Goal: Task Accomplishment & Management: Manage account settings

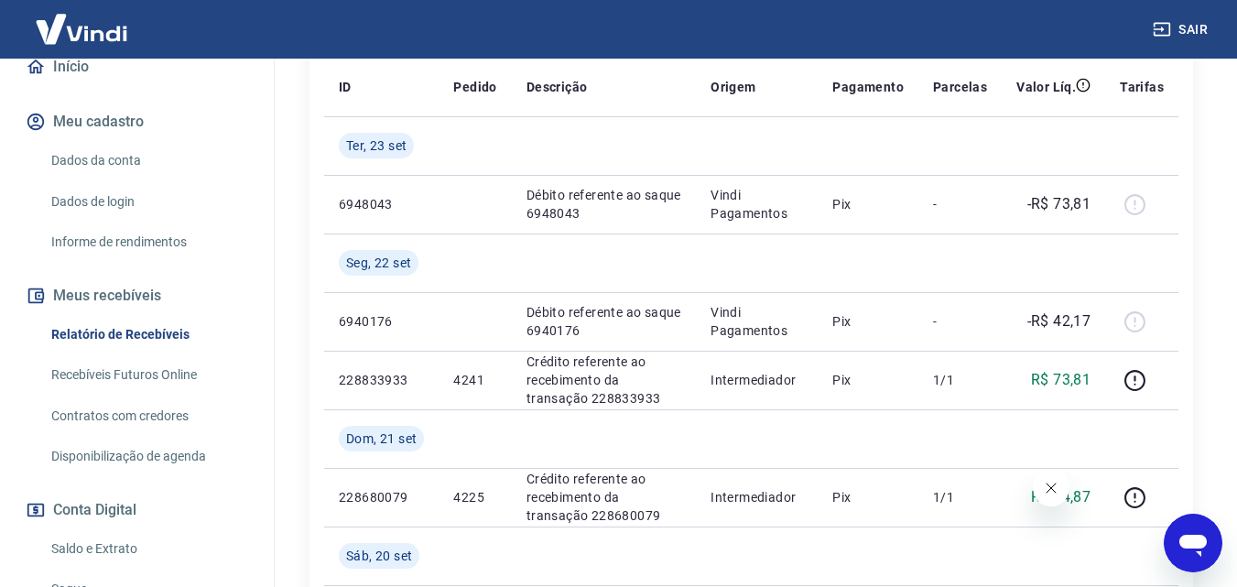
scroll to position [275, 0]
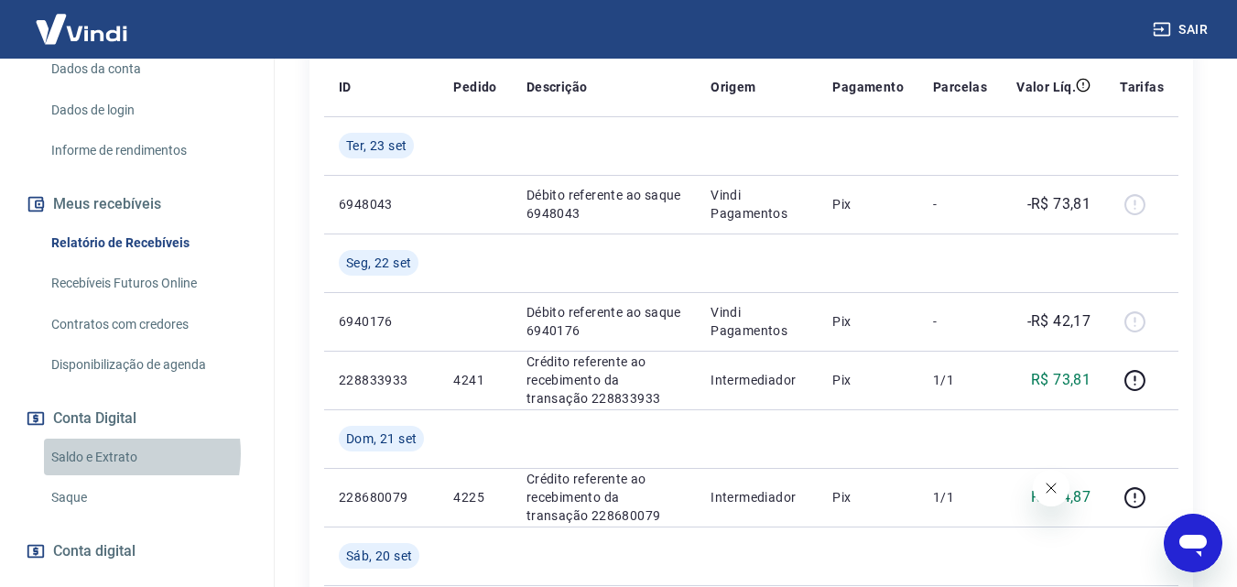
click at [113, 453] on link "Saldo e Extrato" at bounding box center [148, 457] width 208 height 38
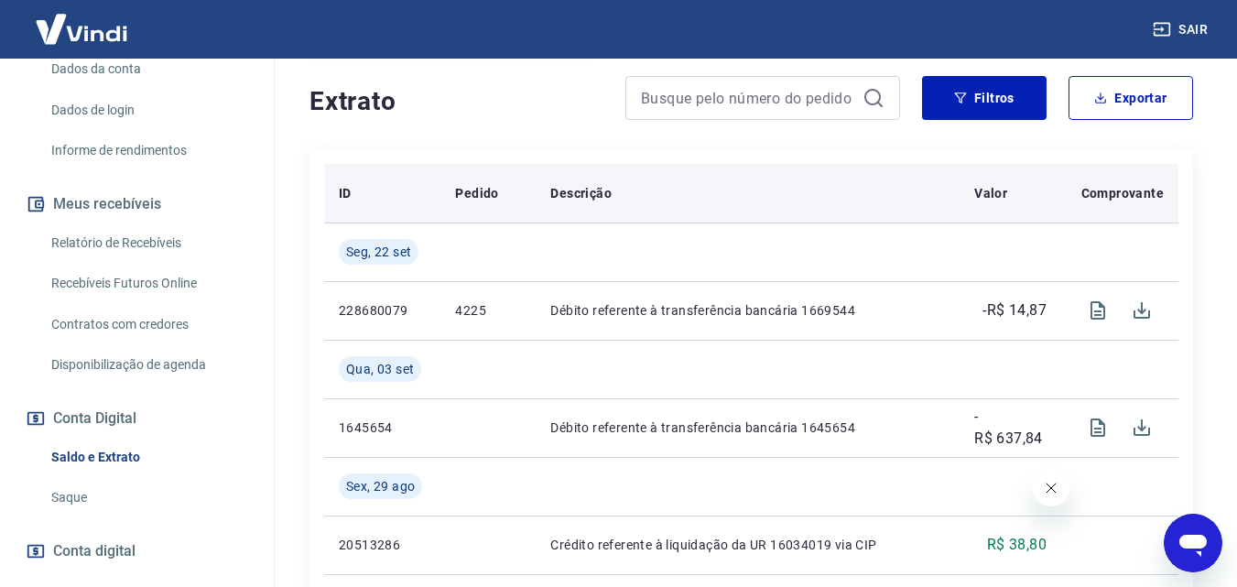
scroll to position [183, 0]
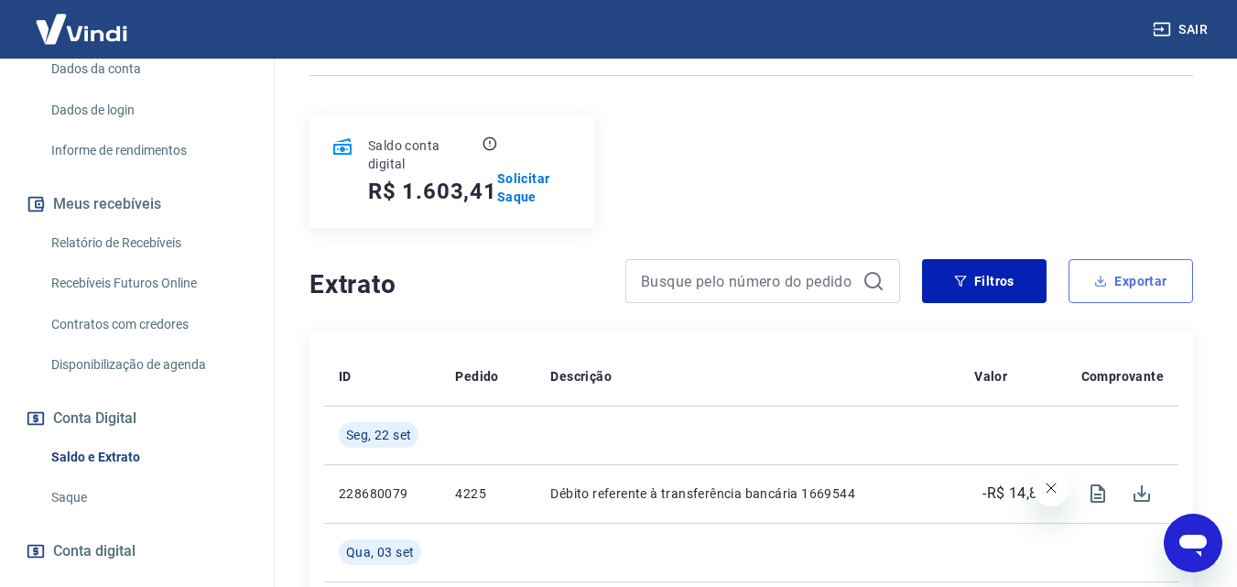
click at [1103, 274] on button "Exportar" at bounding box center [1130, 281] width 124 height 44
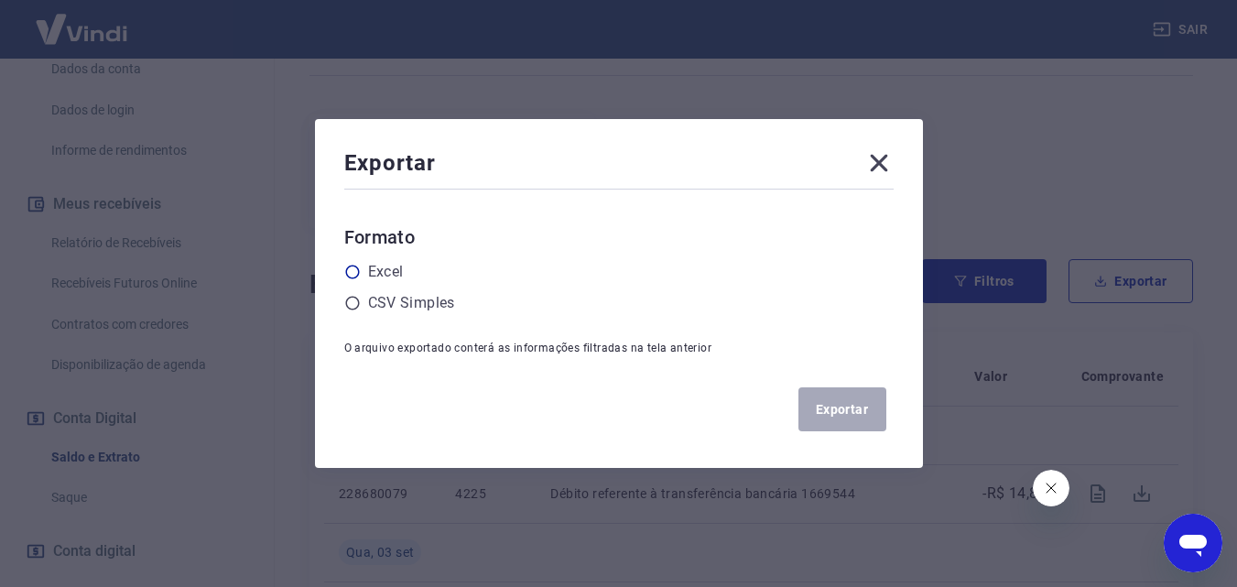
click at [401, 264] on label "Excel" at bounding box center [386, 272] width 36 height 22
click at [0, 0] on input "radio" at bounding box center [0, 0] width 0 height 0
click at [835, 401] on button "Exportar" at bounding box center [842, 409] width 88 height 44
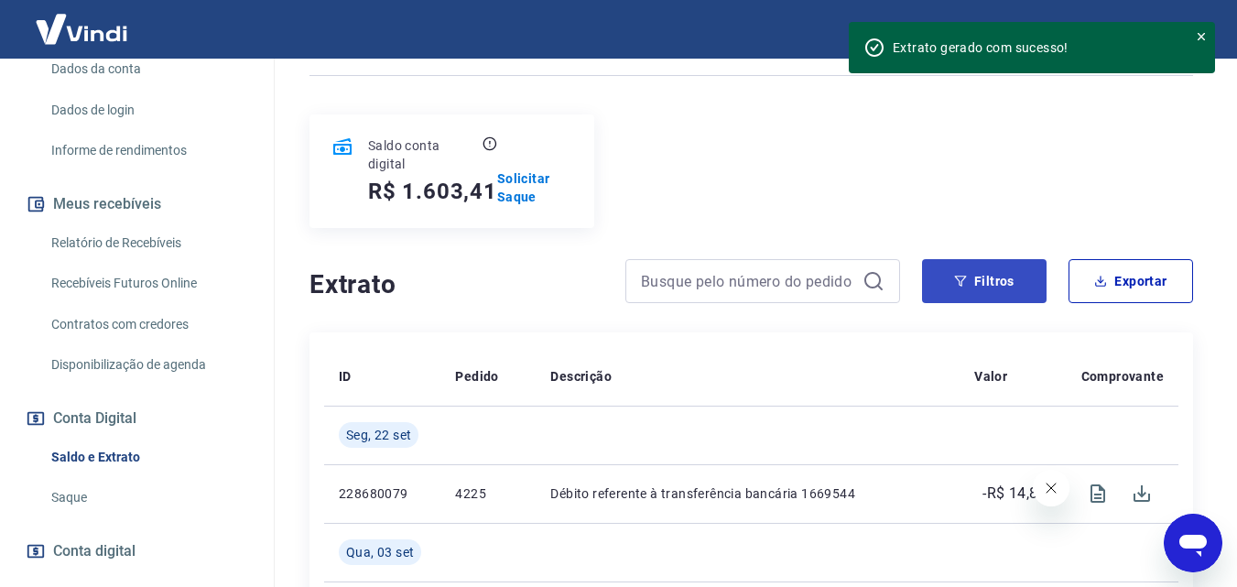
scroll to position [275, 0]
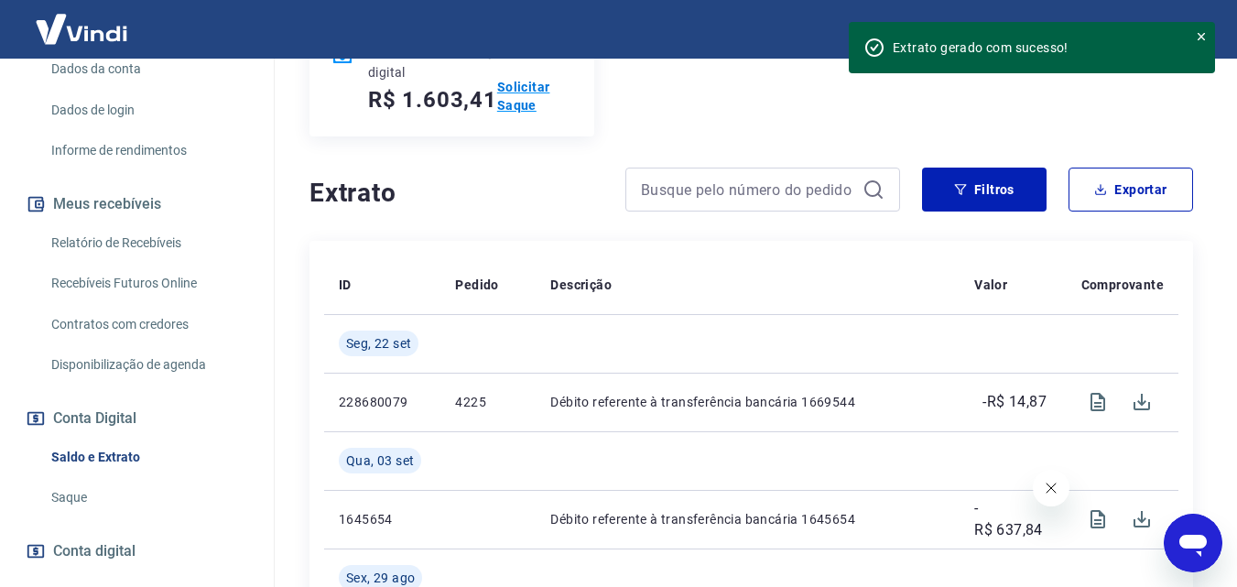
click at [527, 89] on p "Solicitar Saque" at bounding box center [534, 96] width 75 height 37
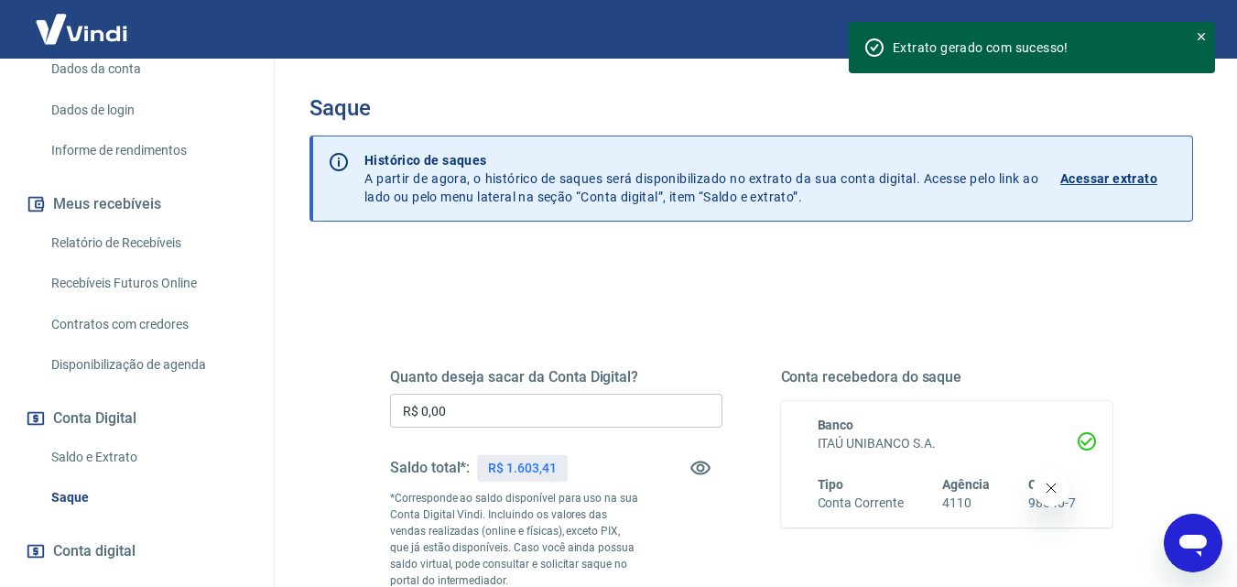
click at [546, 407] on input "R$ 0,00" at bounding box center [556, 411] width 332 height 34
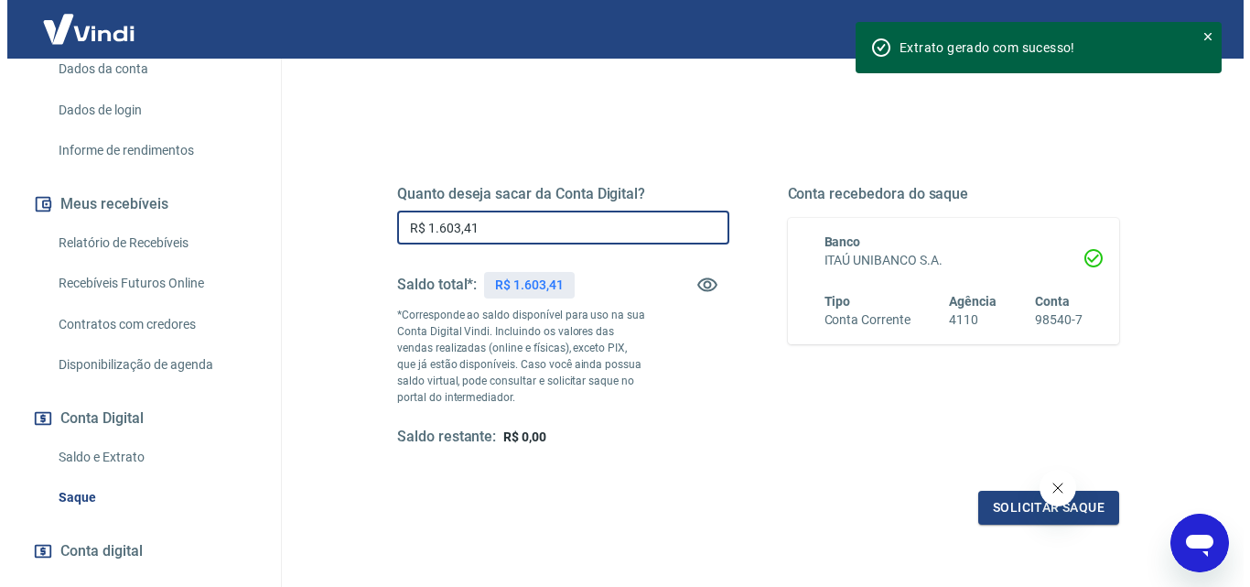
scroll to position [275, 0]
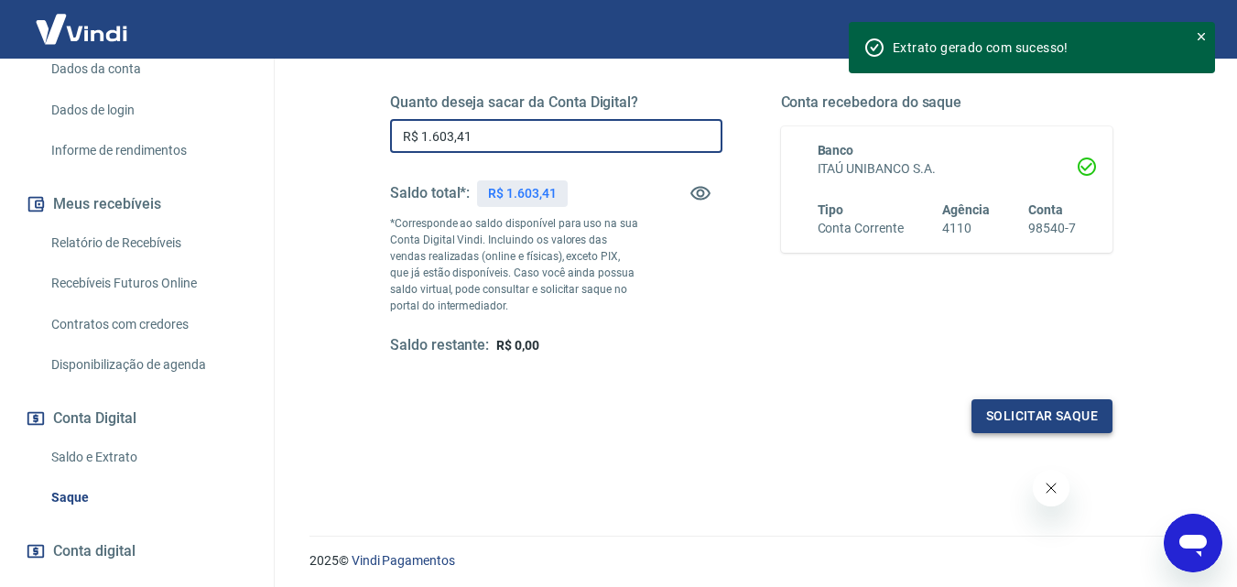
type input "R$ 1.603,41"
click at [1086, 417] on button "Solicitar saque" at bounding box center [1041, 416] width 141 height 34
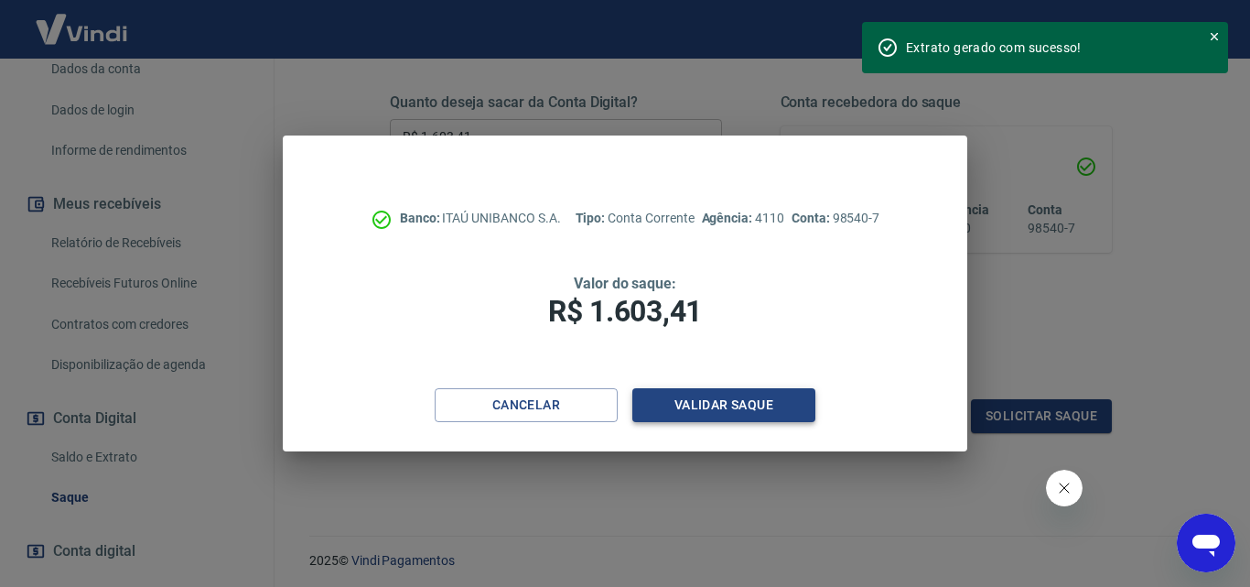
click at [717, 408] on button "Validar saque" at bounding box center [723, 405] width 183 height 34
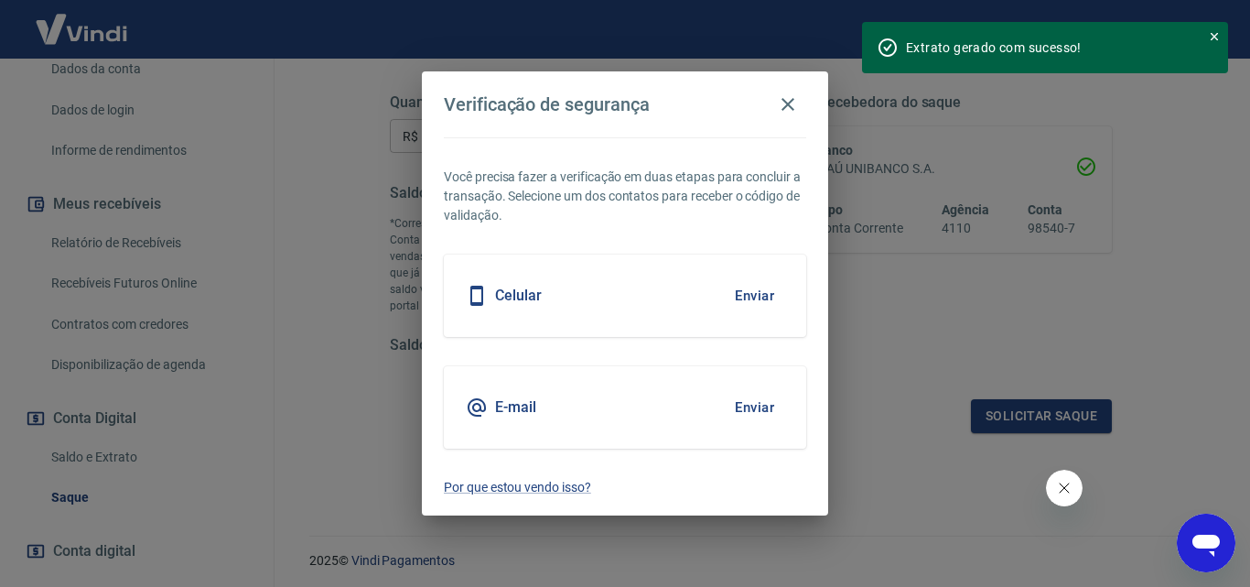
click at [768, 408] on button "Enviar" at bounding box center [754, 407] width 59 height 38
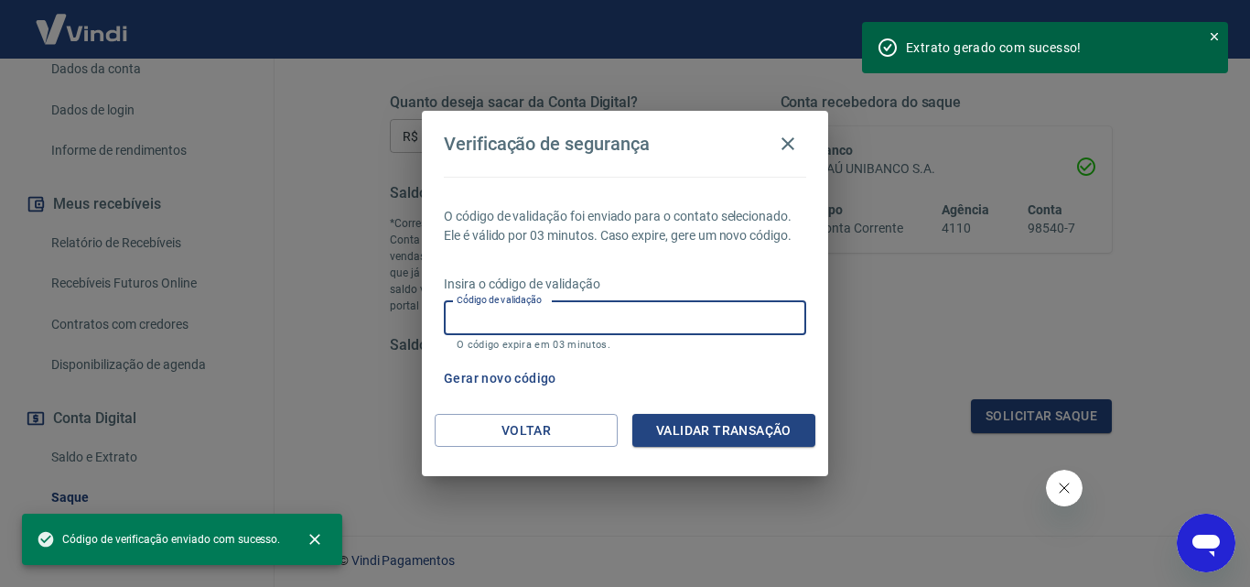
click at [665, 319] on input "Código de validação" at bounding box center [625, 318] width 362 height 34
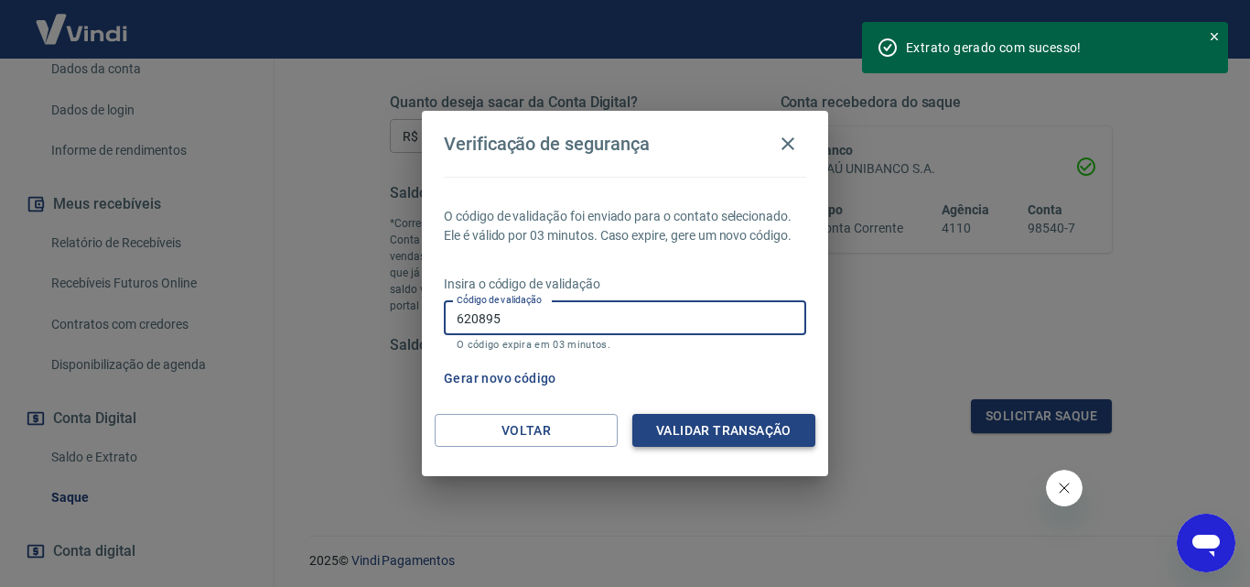
type input "620895"
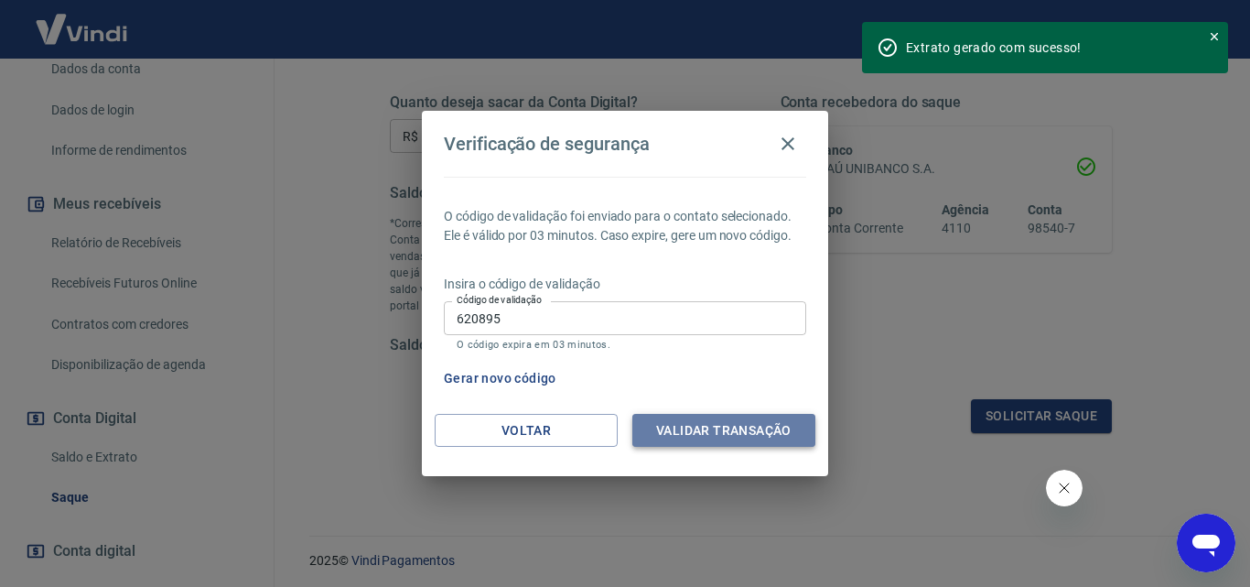
click at [750, 421] on button "Validar transação" at bounding box center [723, 431] width 183 height 34
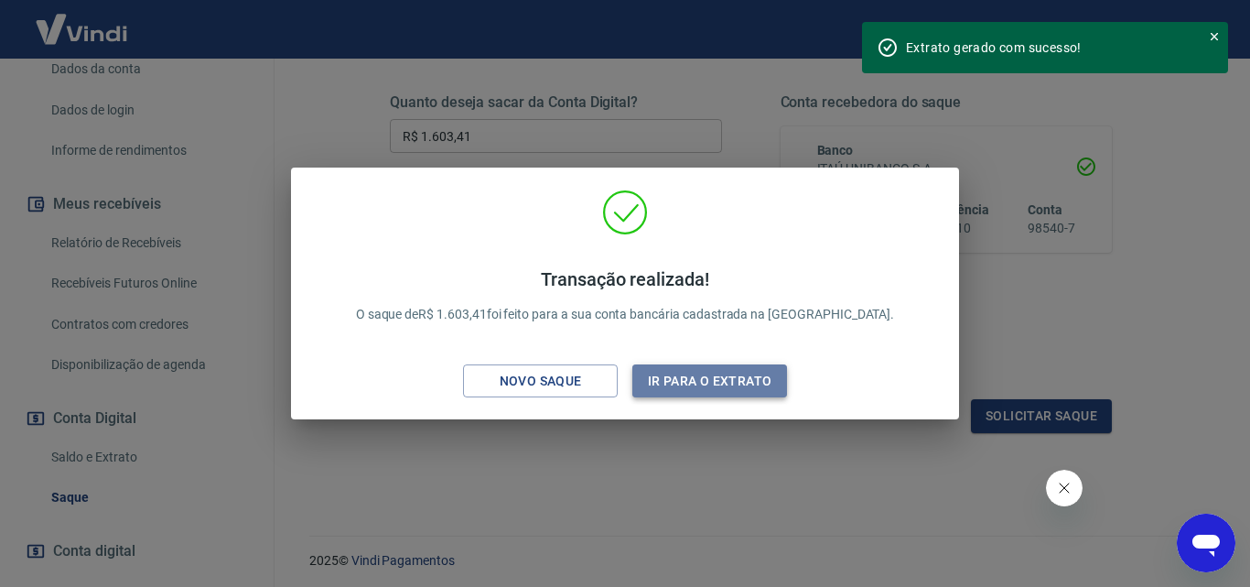
click at [726, 387] on button "Ir para o extrato" at bounding box center [709, 381] width 155 height 34
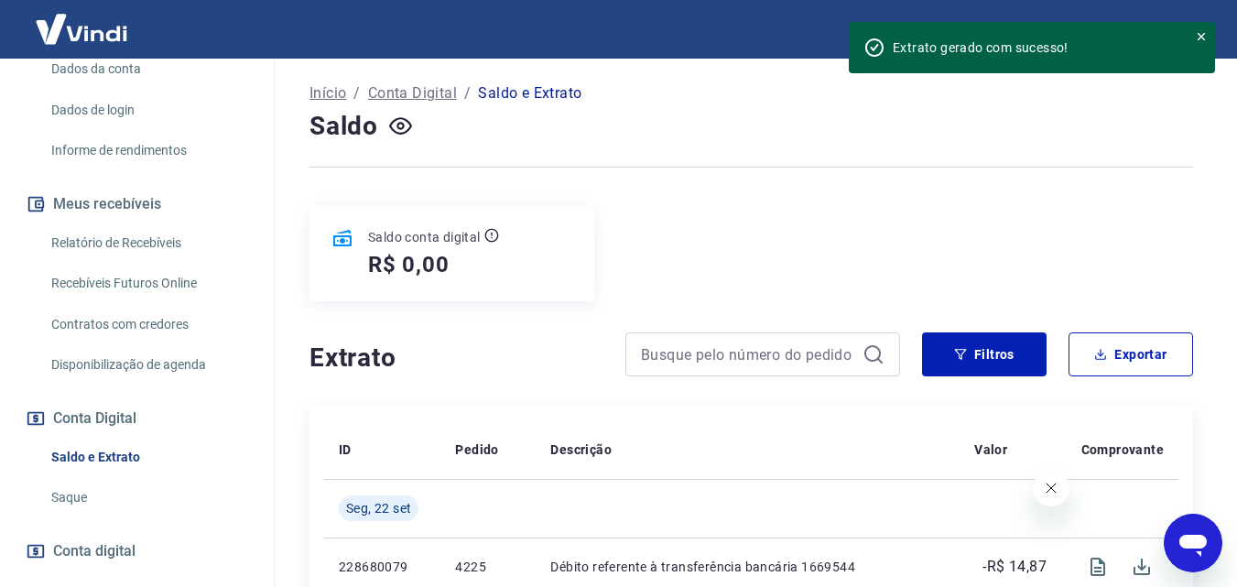
scroll to position [275, 0]
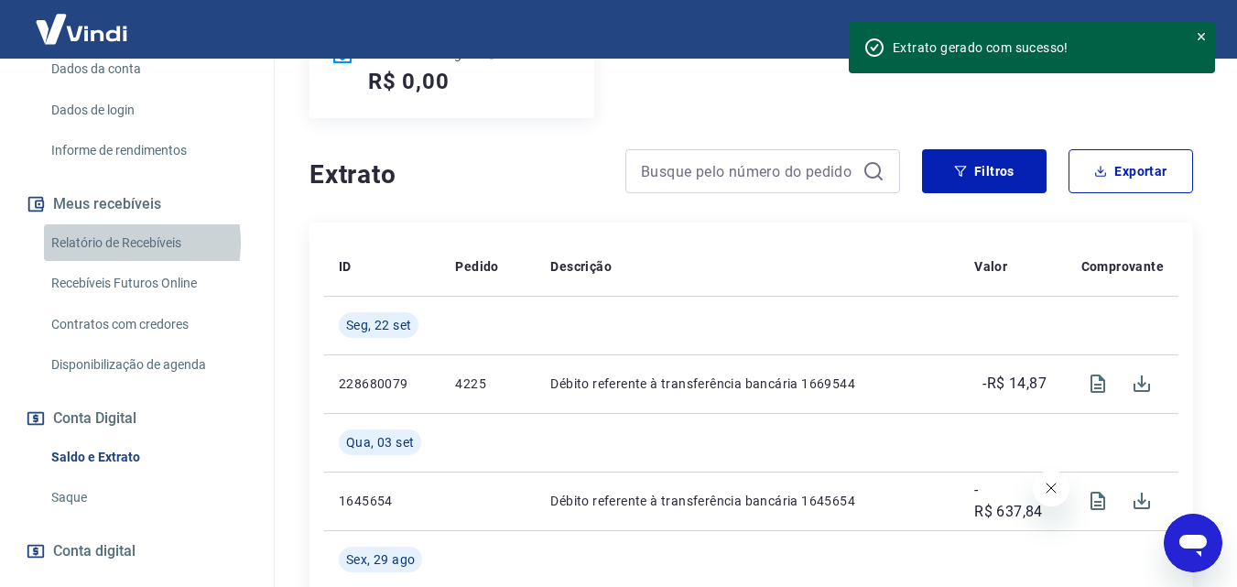
click at [112, 243] on link "Relatório de Recebíveis" at bounding box center [148, 243] width 208 height 38
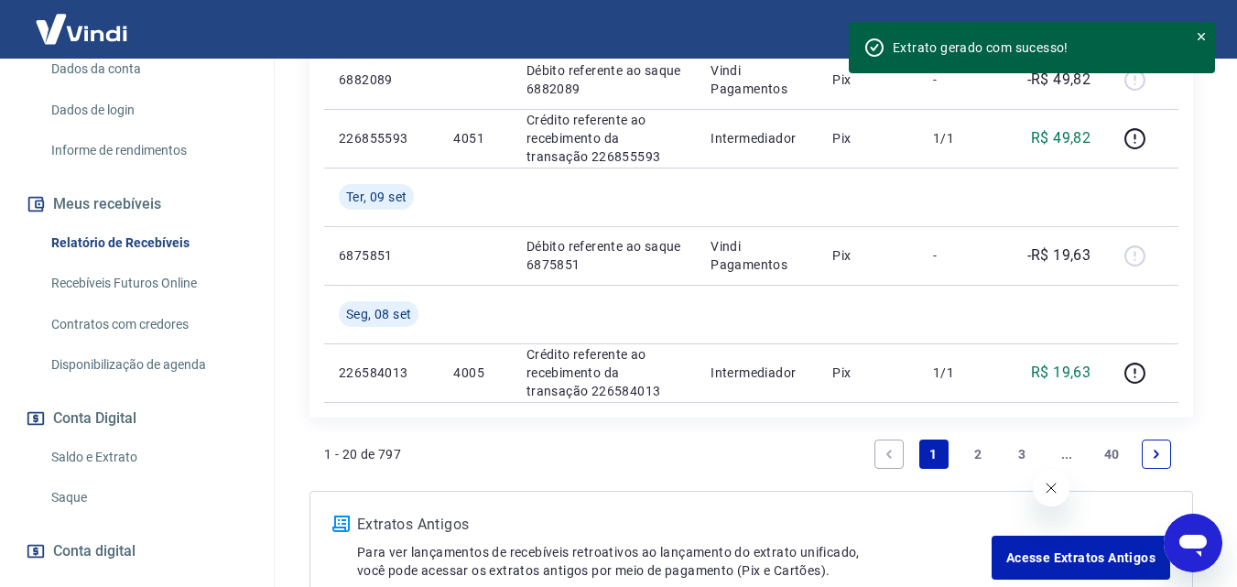
scroll to position [2130, 0]
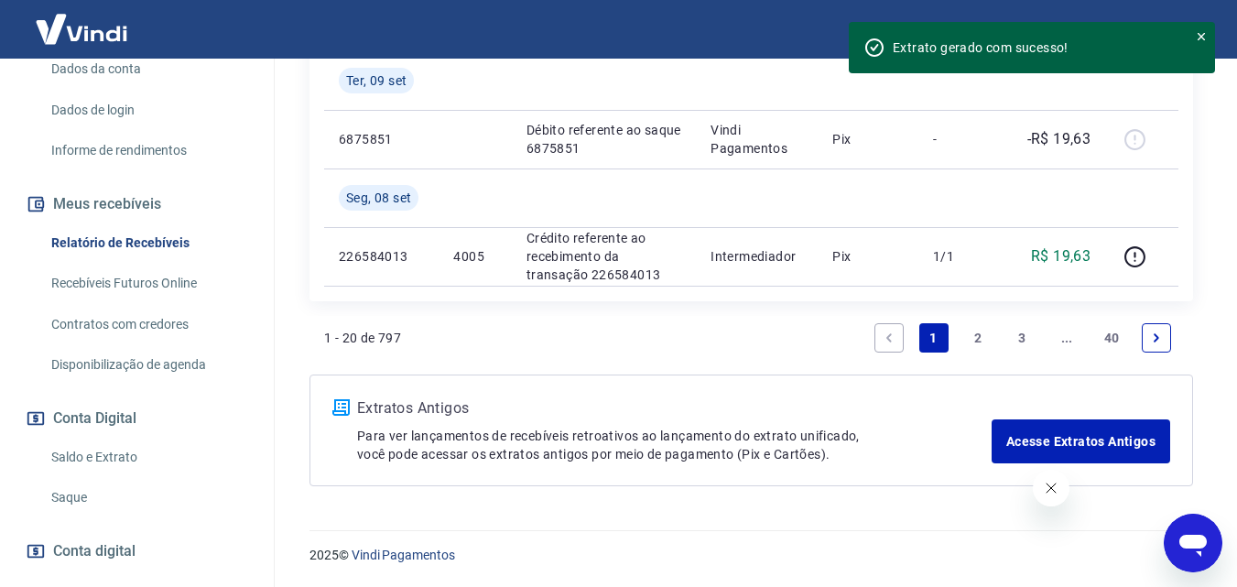
click at [1021, 344] on link "3" at bounding box center [1022, 337] width 29 height 29
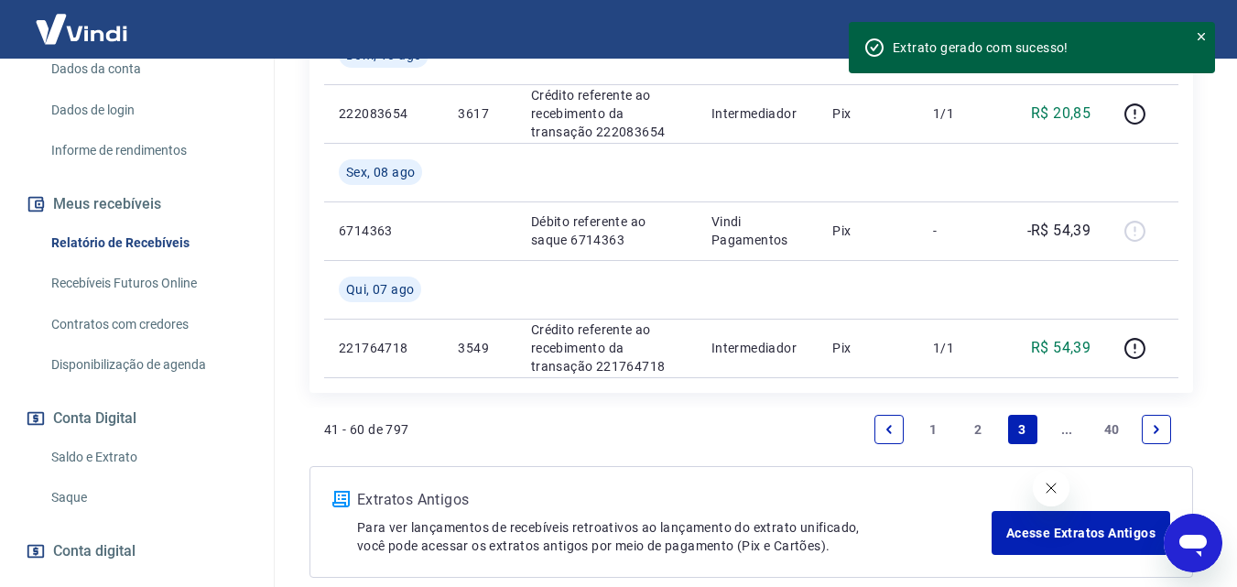
scroll to position [2013, 0]
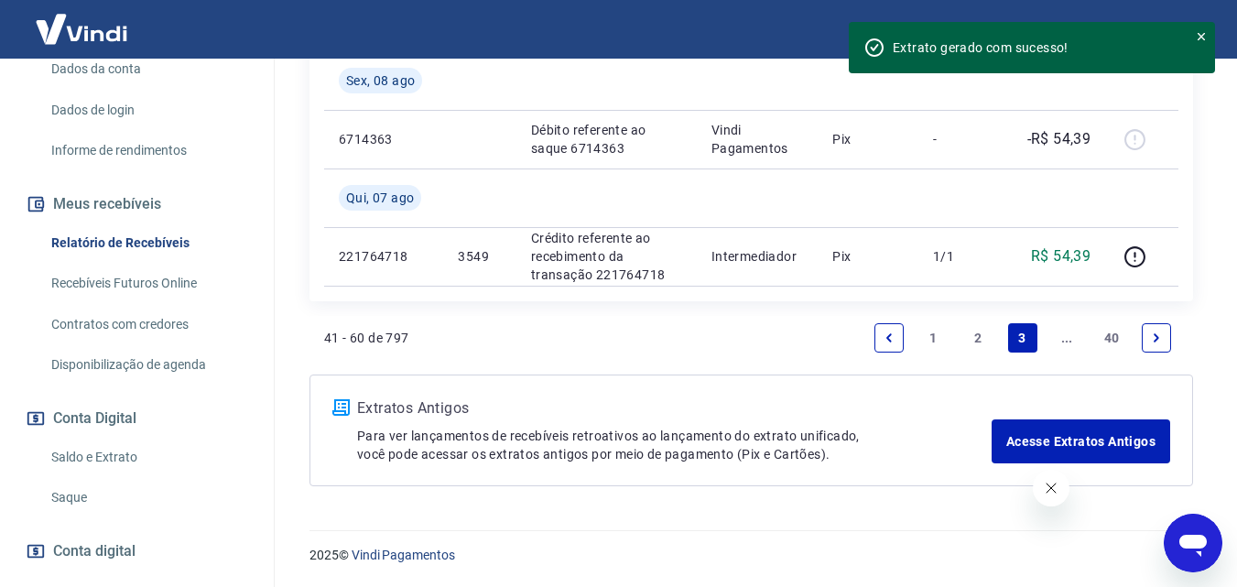
click at [1151, 345] on link "Next page" at bounding box center [1155, 337] width 29 height 29
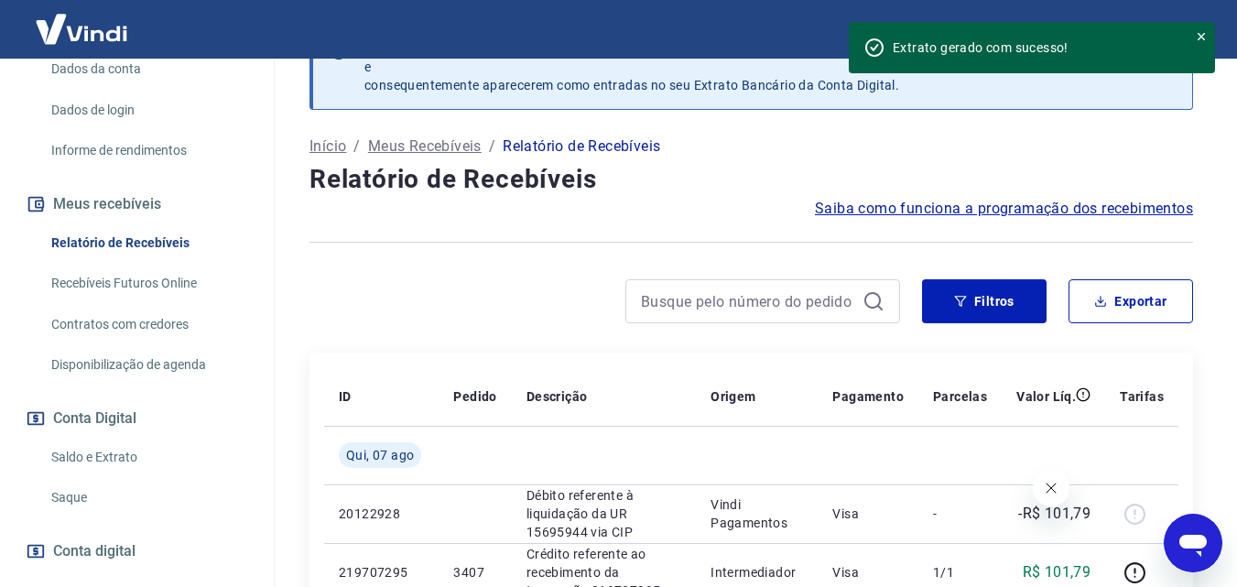
scroll to position [1895, 0]
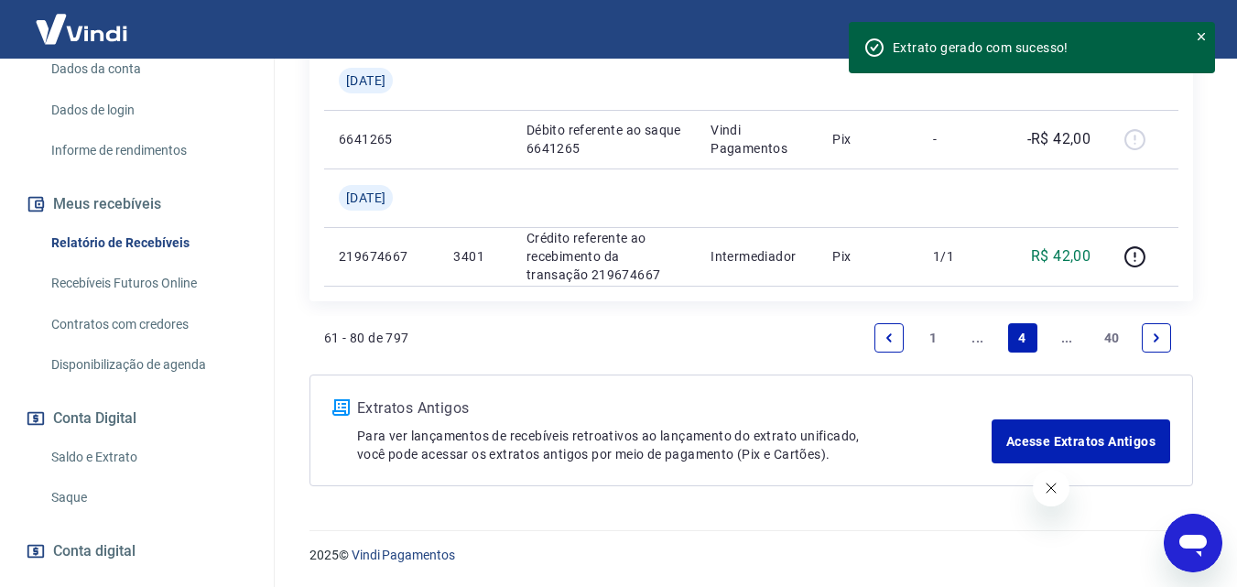
click at [1159, 338] on icon "Next page" at bounding box center [1156, 337] width 13 height 13
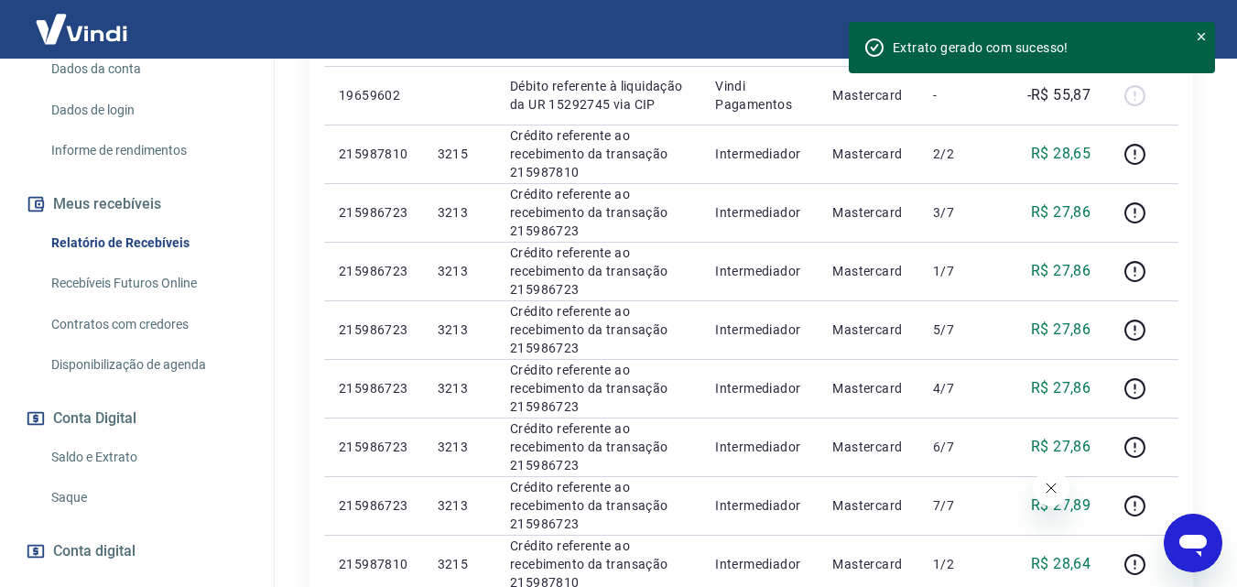
scroll to position [1570, 0]
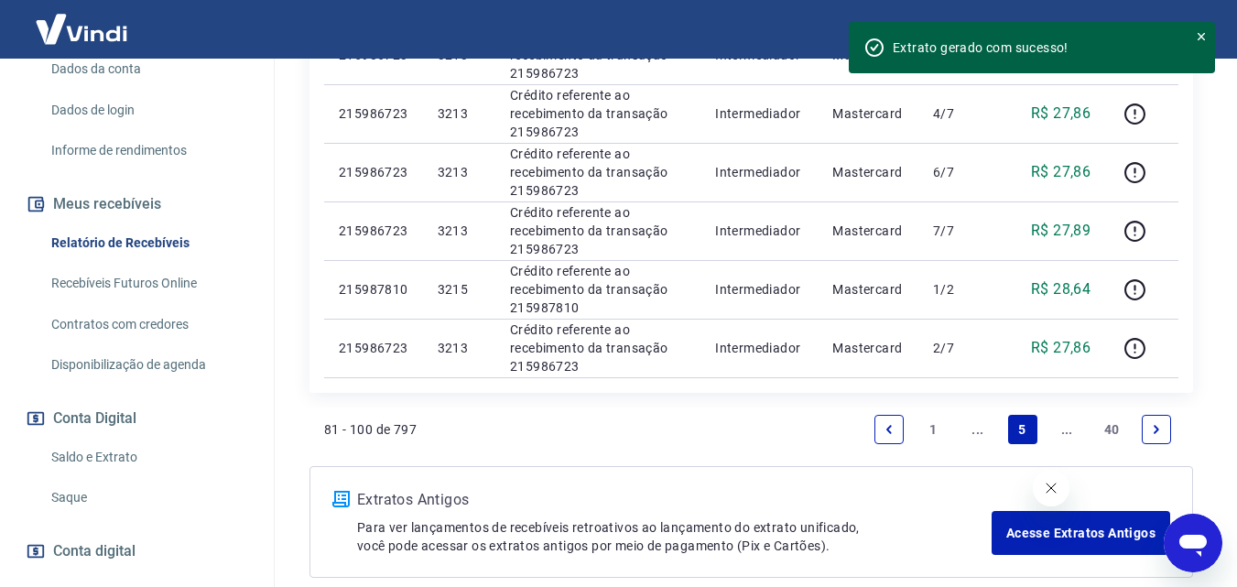
click at [1167, 427] on link "Next page" at bounding box center [1155, 429] width 29 height 29
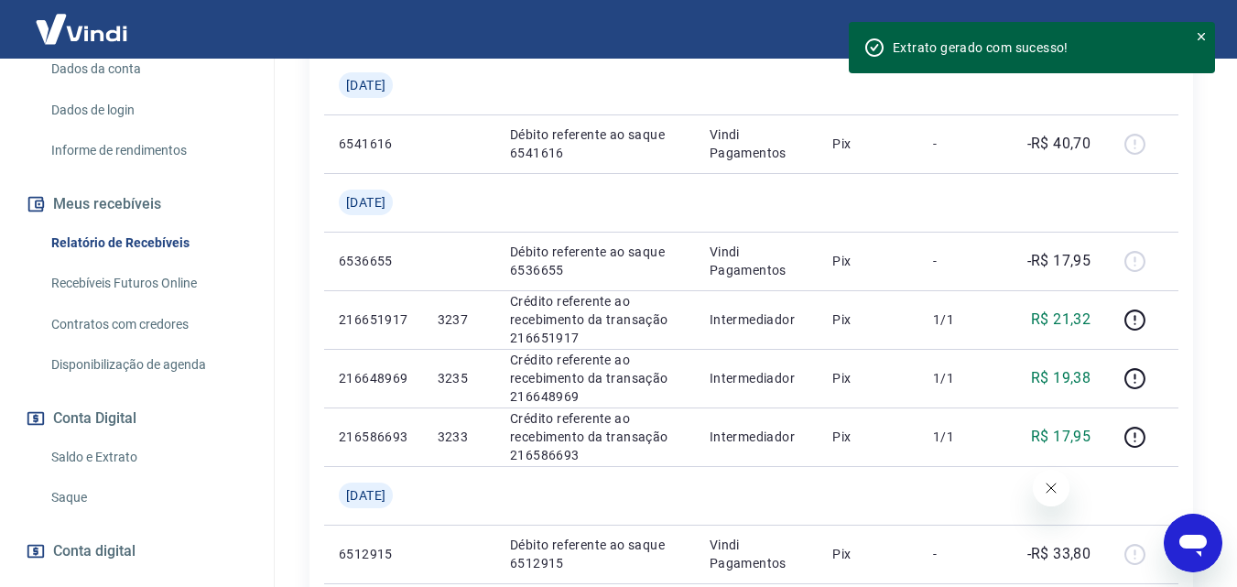
scroll to position [1338, 0]
